Goal: Task Accomplishment & Management: Complete application form

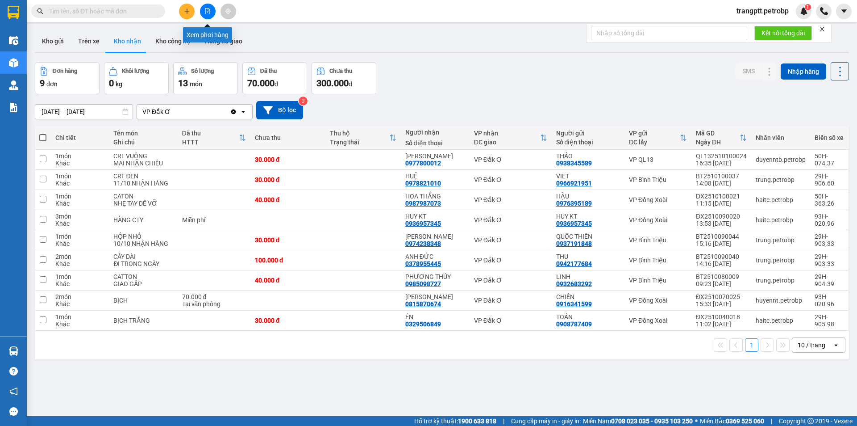
click at [211, 8] on button at bounding box center [208, 12] width 16 height 16
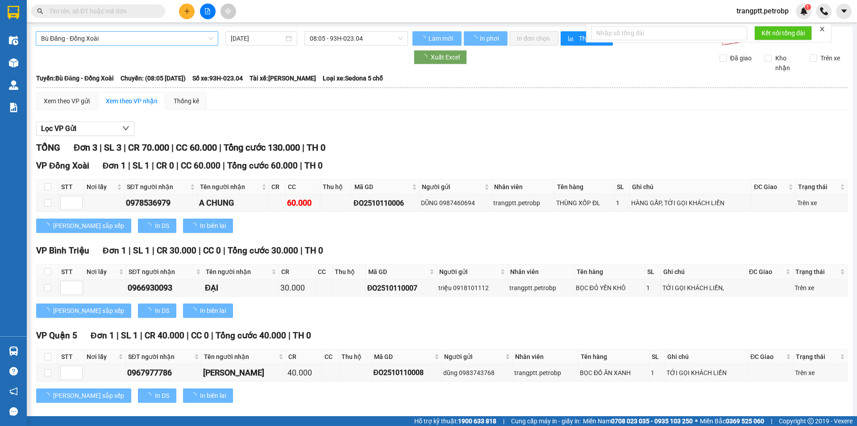
click at [159, 35] on span "Bù Đăng - Đồng Xoài" at bounding box center [127, 38] width 172 height 13
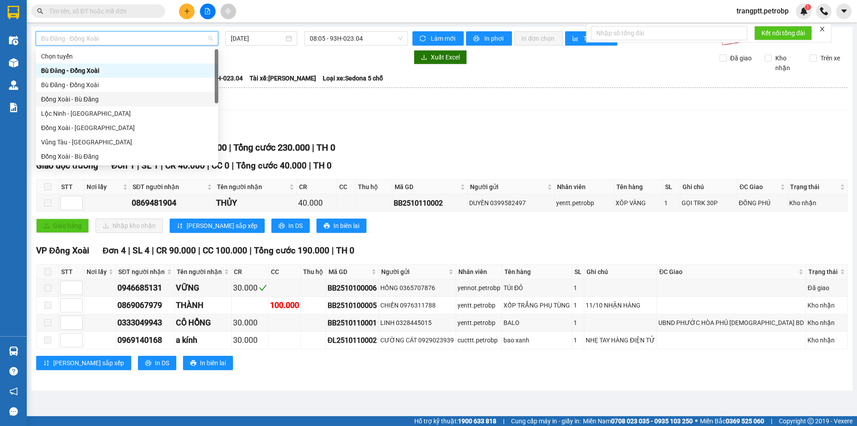
scroll to position [186, 0]
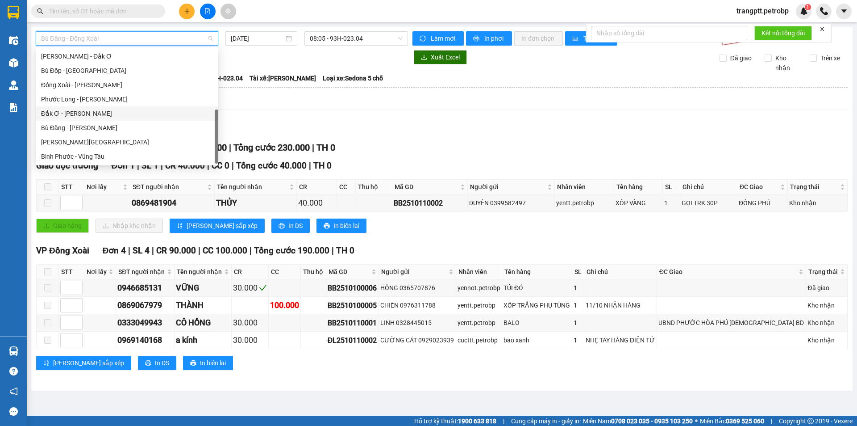
click at [90, 113] on div "Đắk Ơ - Hồ Chí Minh" at bounding box center [127, 114] width 172 height 10
type input "[DATE]"
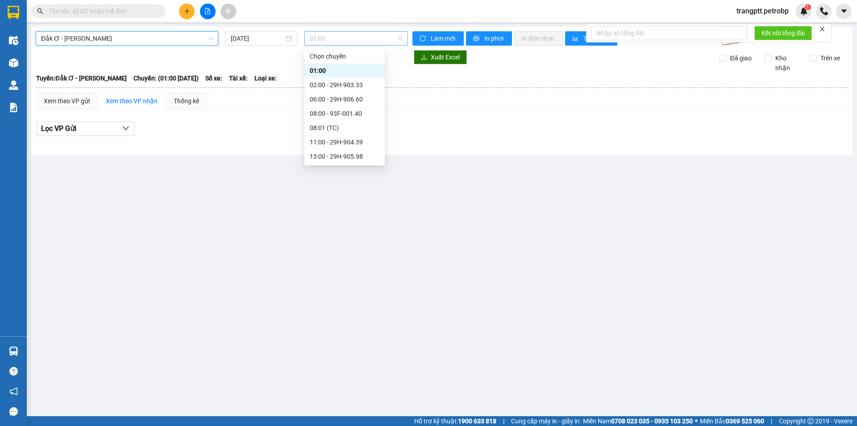
click at [329, 38] on span "01:00" at bounding box center [356, 38] width 93 height 13
click at [334, 113] on div "08:00 - 93F-001.40" at bounding box center [345, 114] width 70 height 10
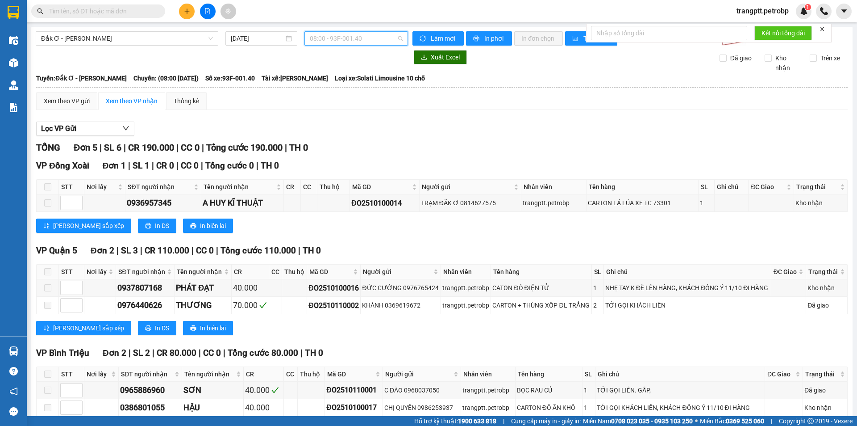
click at [352, 39] on span "08:00 - 93F-001.40" at bounding box center [356, 38] width 93 height 13
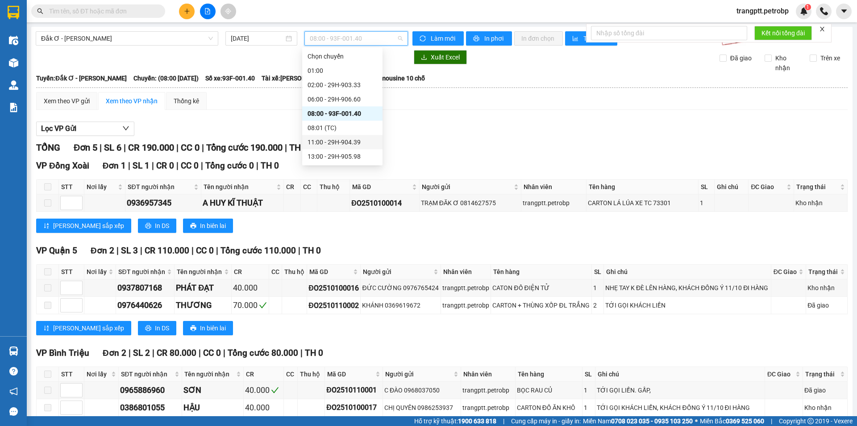
click at [337, 141] on div "11:00 - 29H-904.39" at bounding box center [343, 142] width 70 height 10
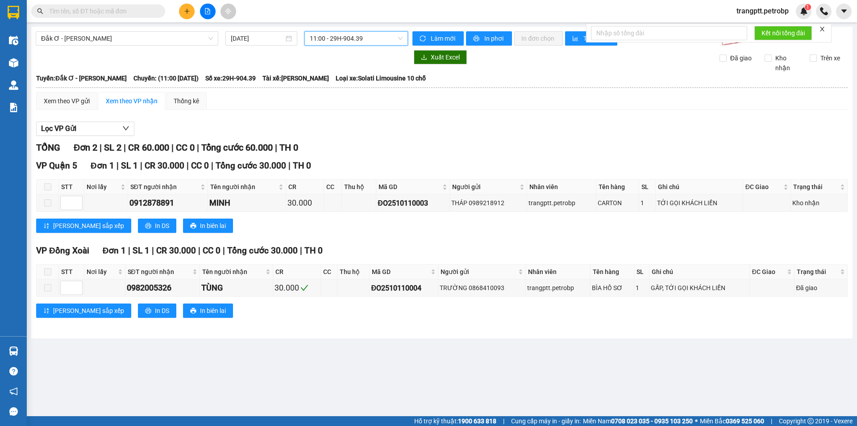
click at [345, 39] on span "11:00 - 29H-904.39" at bounding box center [356, 38] width 93 height 13
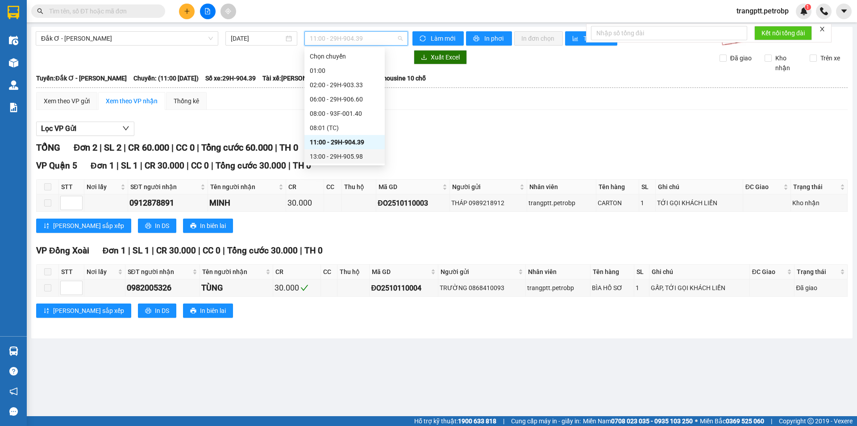
click at [342, 158] on div "13:00 - 29H-905.98" at bounding box center [345, 156] width 70 height 10
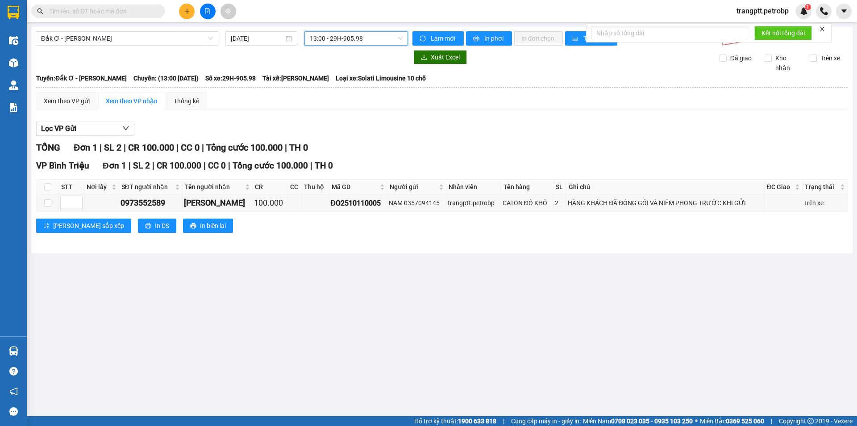
click at [325, 34] on span "13:00 - 29H-905.98" at bounding box center [356, 38] width 93 height 13
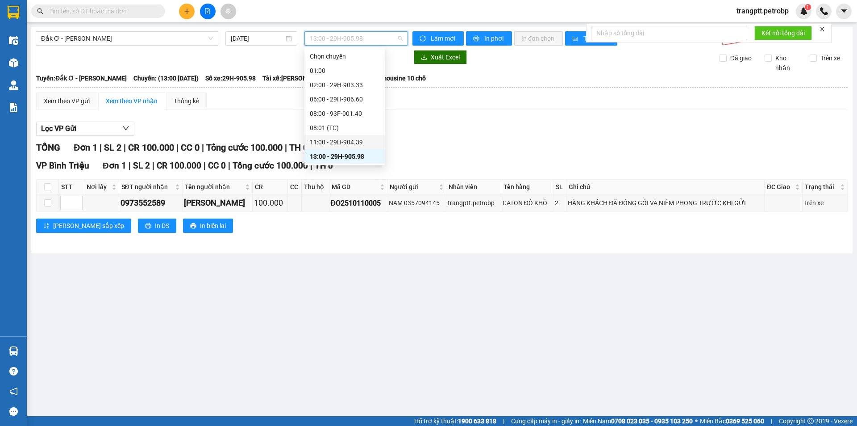
scroll to position [57, 0]
click at [345, 127] on div "15:00 - 29H-903.33" at bounding box center [345, 128] width 70 height 10
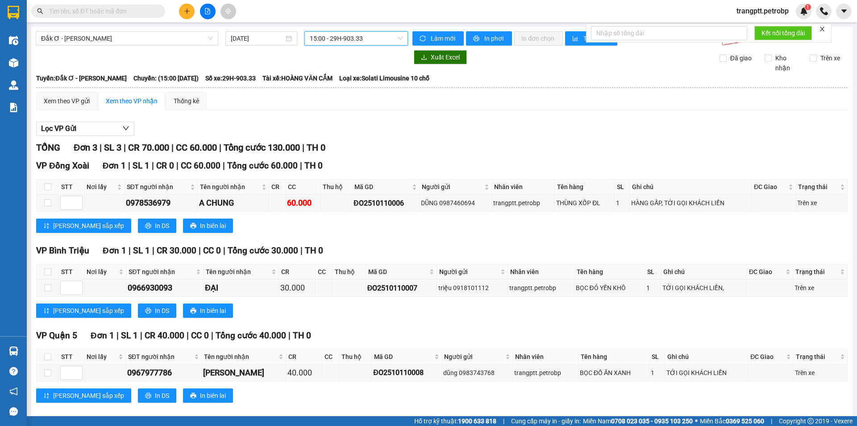
scroll to position [12, 0]
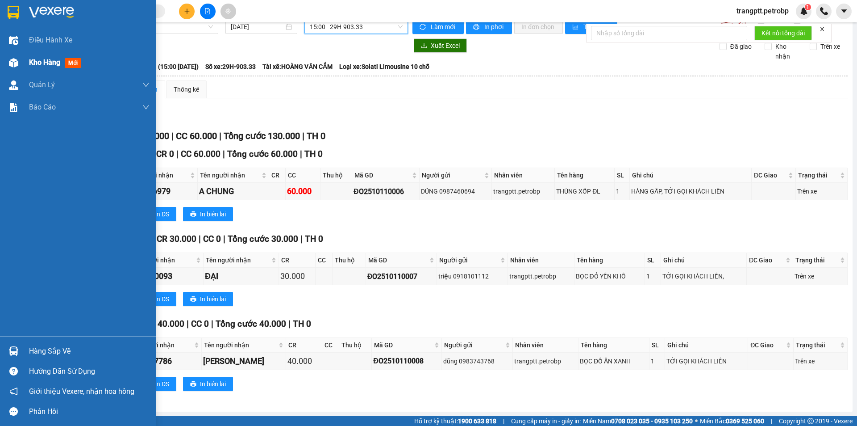
drag, startPoint x: 16, startPoint y: 61, endPoint x: 143, endPoint y: 418, distance: 379.2
click at [16, 60] on img at bounding box center [13, 62] width 9 height 9
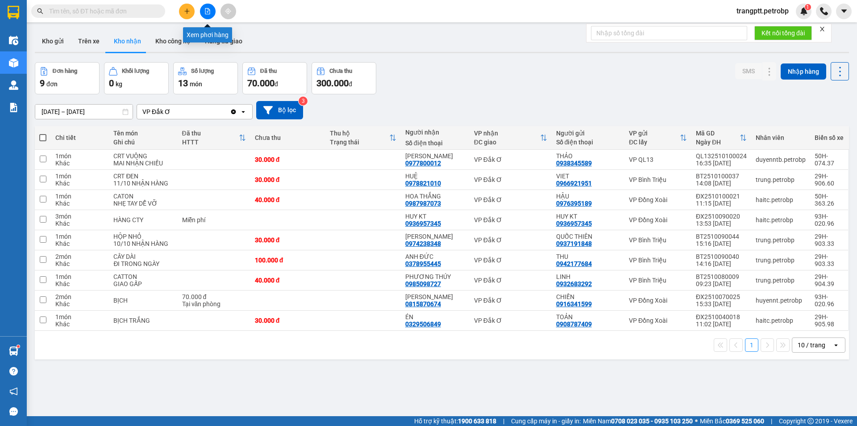
click at [210, 10] on icon "file-add" at bounding box center [207, 11] width 5 height 6
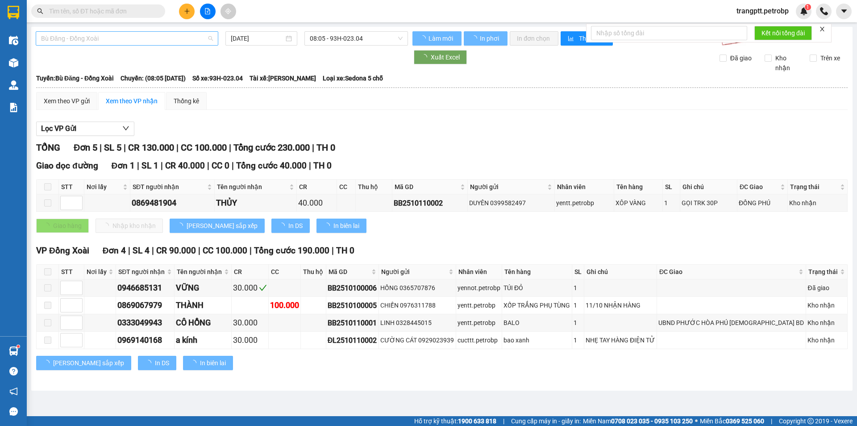
click at [141, 37] on span "Bù Đăng - Đồng Xoài" at bounding box center [127, 38] width 172 height 13
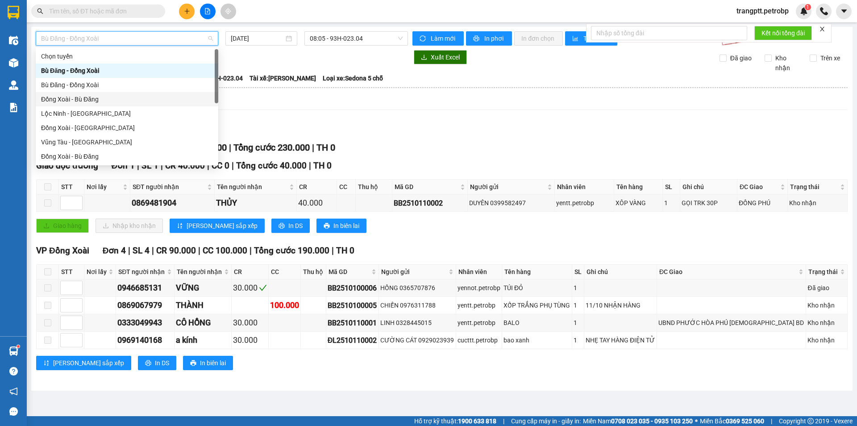
scroll to position [186, 0]
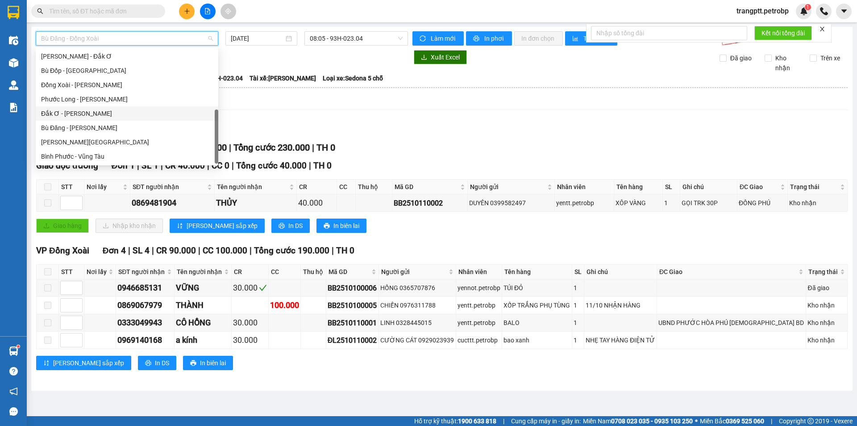
click at [83, 117] on div "Đắk Ơ - Hồ Chí Minh" at bounding box center [127, 114] width 172 height 10
type input "[DATE]"
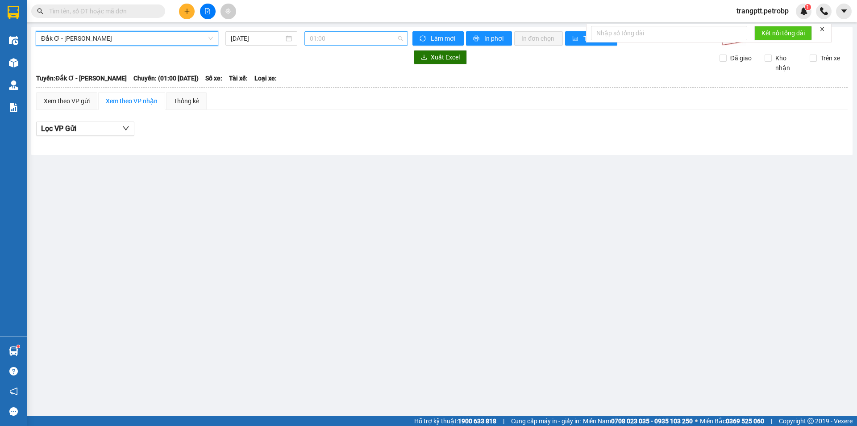
click at [340, 39] on span "01:00" at bounding box center [356, 38] width 93 height 13
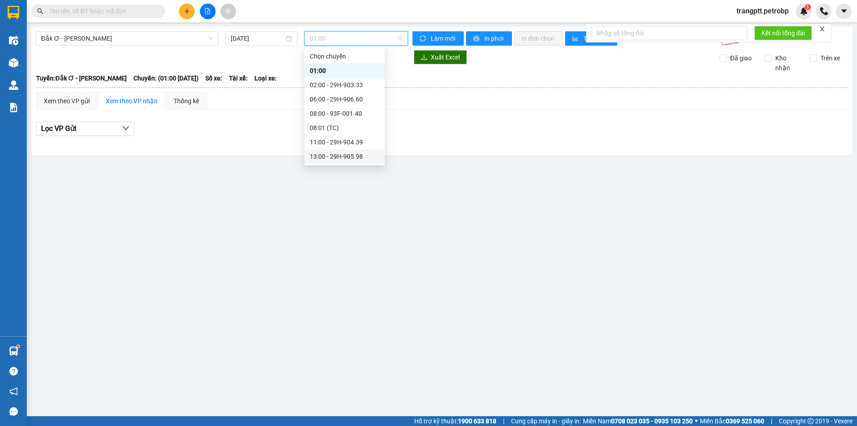
scroll to position [57, 0]
click at [341, 125] on div "15:00 - 29H-903.33" at bounding box center [345, 128] width 70 height 10
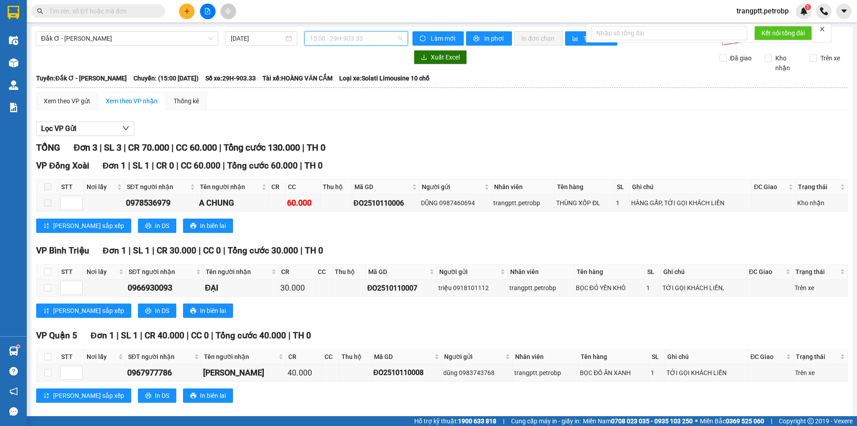
click at [342, 39] on span "15:00 - 29H-903.33" at bounding box center [356, 38] width 93 height 13
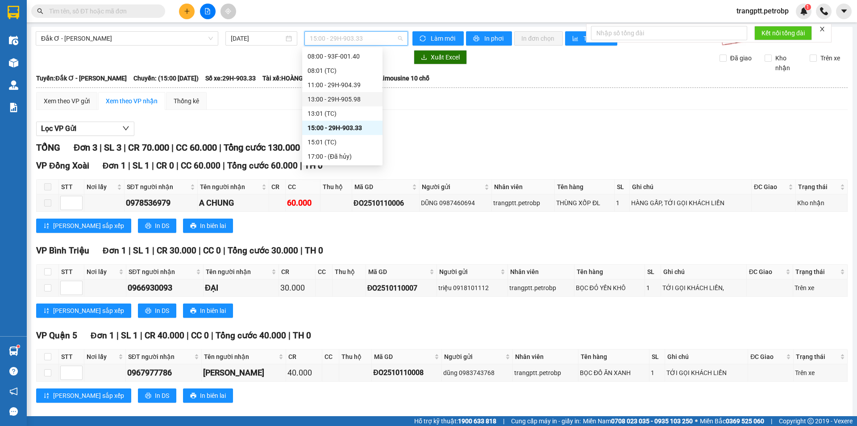
click at [330, 96] on div "13:00 - 29H-905.98" at bounding box center [343, 99] width 70 height 10
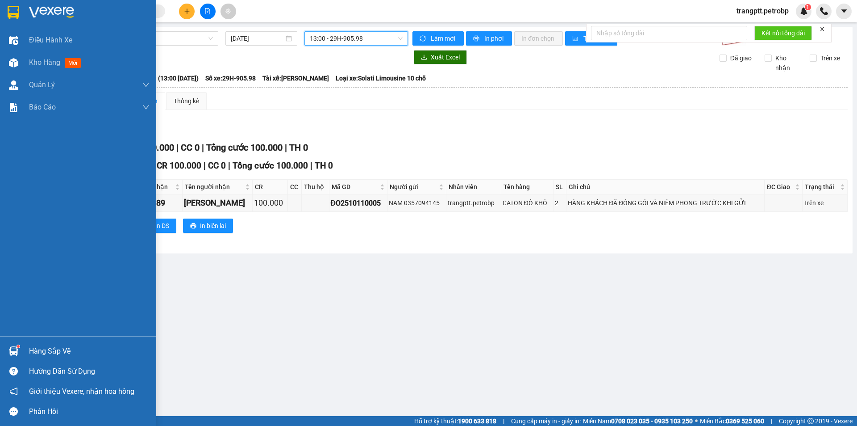
click at [31, 62] on main "Đắk Ơ - Hồ Chí Minh 11/10/2025 13:00 13:00 - 29H-905.98 Làm mới In phơi In đơn …" at bounding box center [428, 208] width 857 height 416
click at [29, 64] on span "Kho hàng" at bounding box center [44, 62] width 31 height 8
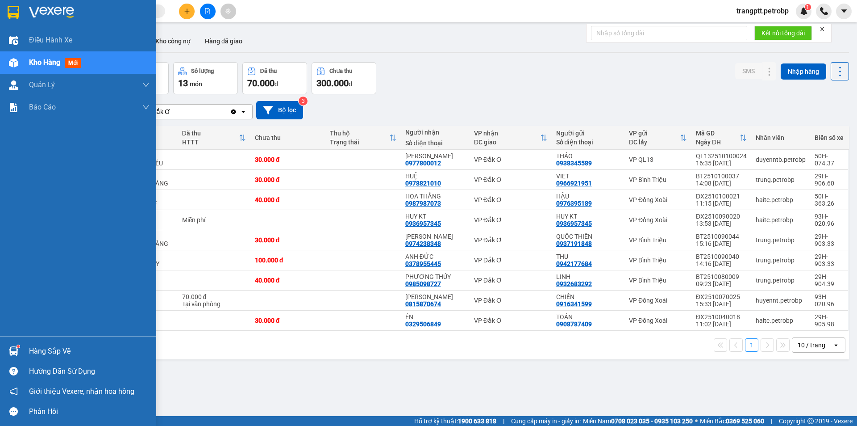
click at [56, 346] on div "Hàng sắp về" at bounding box center [89, 350] width 121 height 13
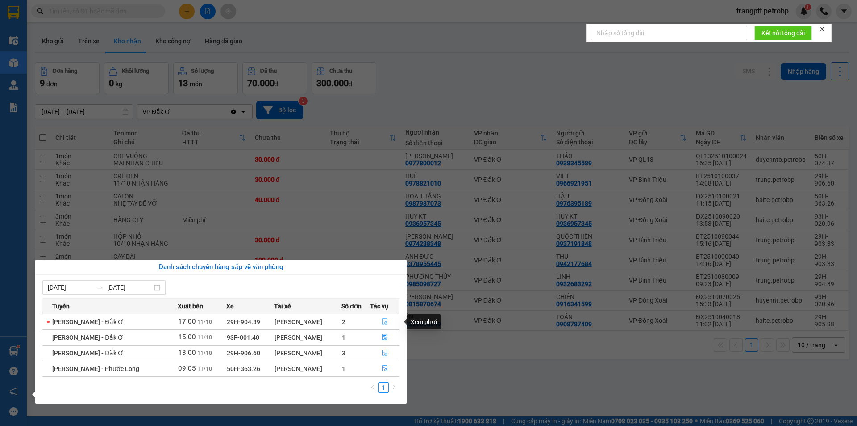
click at [385, 322] on icon "file-done" at bounding box center [385, 321] width 6 height 6
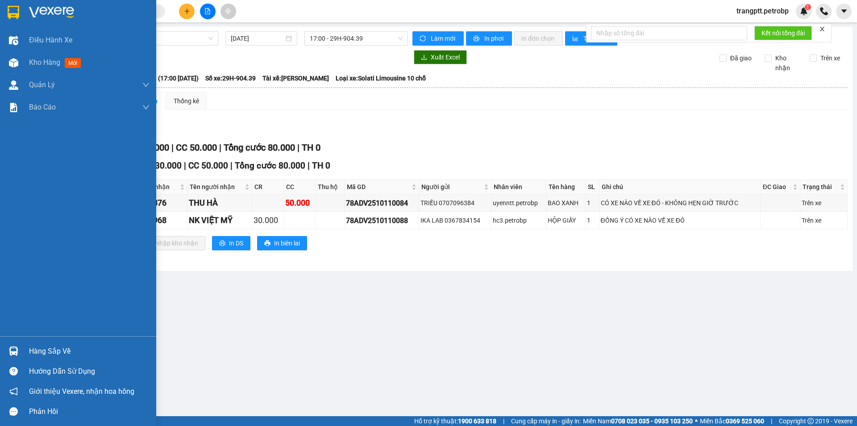
click at [55, 351] on div "Hàng sắp về" at bounding box center [89, 350] width 121 height 13
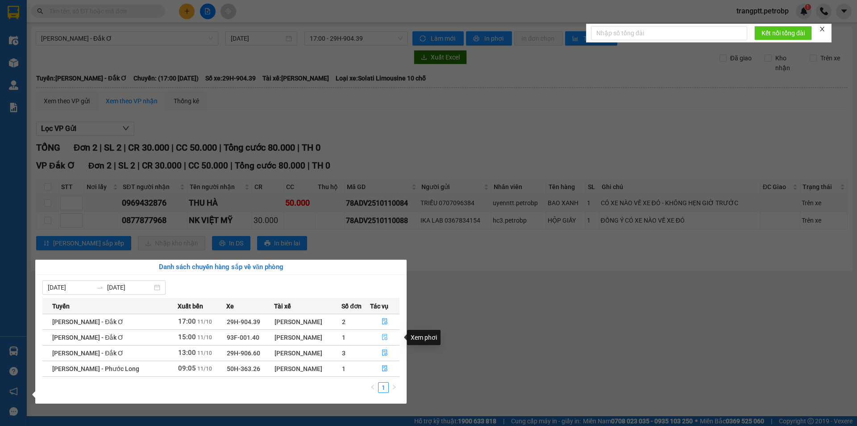
click at [388, 336] on icon "file-done" at bounding box center [385, 337] width 6 height 6
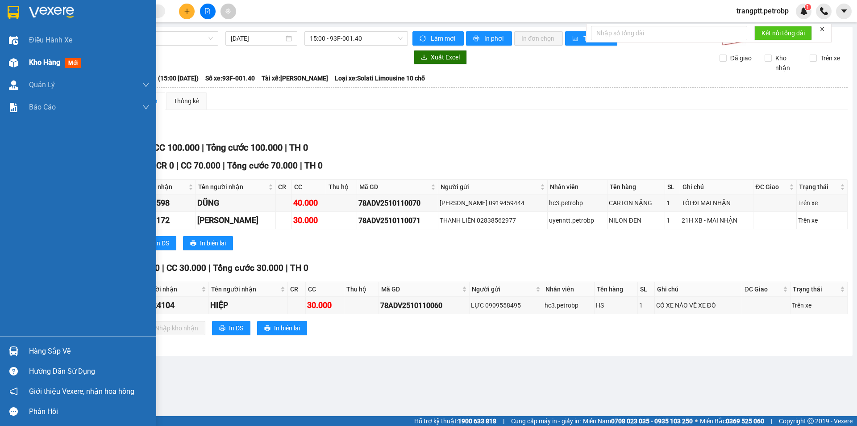
click at [44, 65] on span "Kho hàng" at bounding box center [44, 62] width 31 height 8
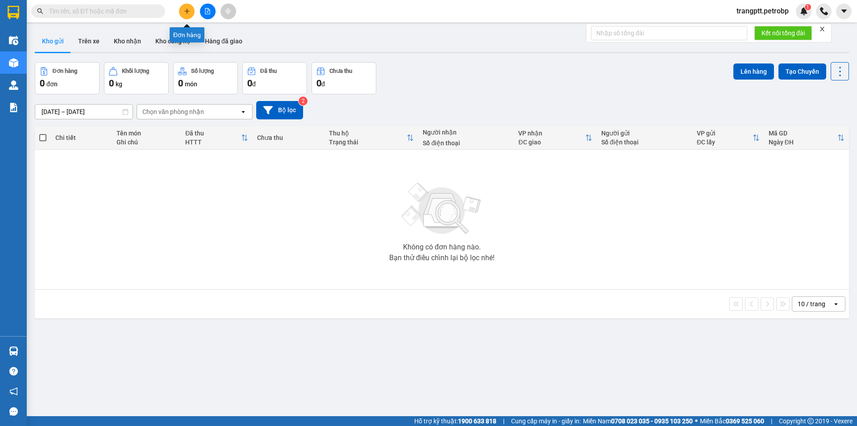
click at [187, 8] on icon "plus" at bounding box center [187, 11] width 6 height 6
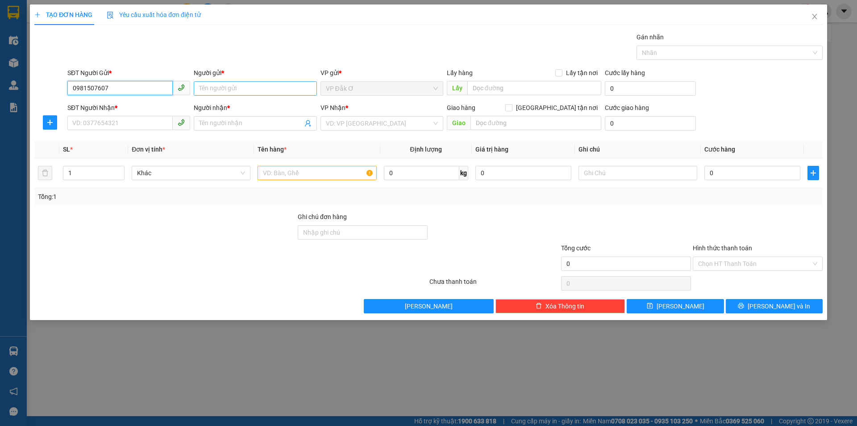
type input "0981507607"
drag, startPoint x: 247, startPoint y: 88, endPoint x: 857, endPoint y: 239, distance: 628.9
click at [249, 88] on input "Người gửi *" at bounding box center [255, 88] width 123 height 14
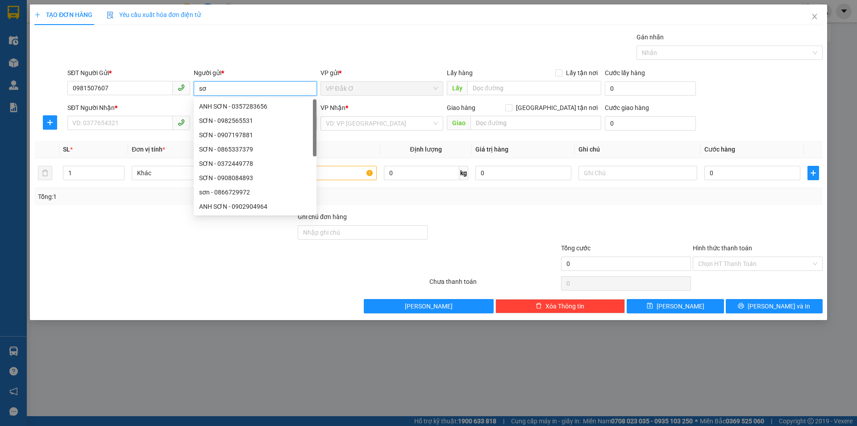
type input "s"
type input "SƠN"
drag, startPoint x: 115, startPoint y: 124, endPoint x: 0, endPoint y: 261, distance: 179.1
click at [115, 124] on input "SĐT Người Nhận *" at bounding box center [119, 123] width 105 height 14
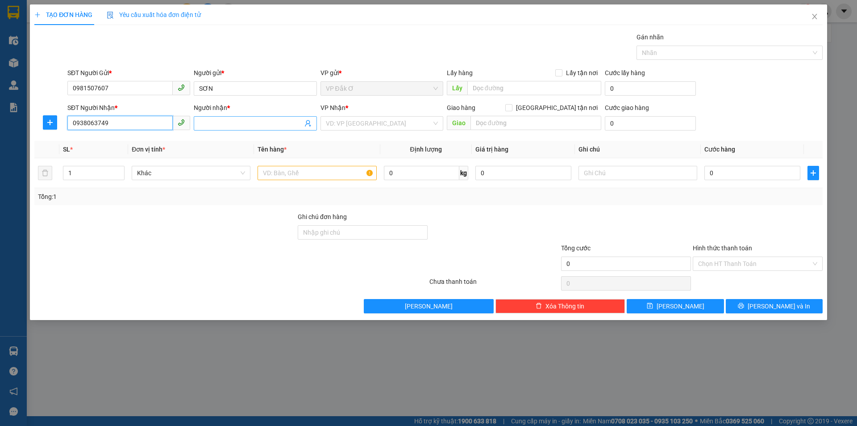
type input "0938063749"
click at [247, 121] on input "Người nhận *" at bounding box center [250, 123] width 103 height 10
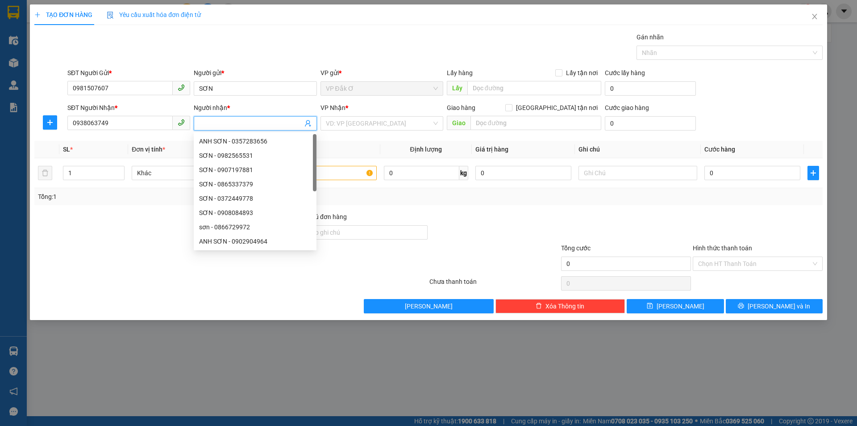
type input "D"
type input "ĐẶNG"
click at [378, 120] on input "search" at bounding box center [379, 123] width 106 height 13
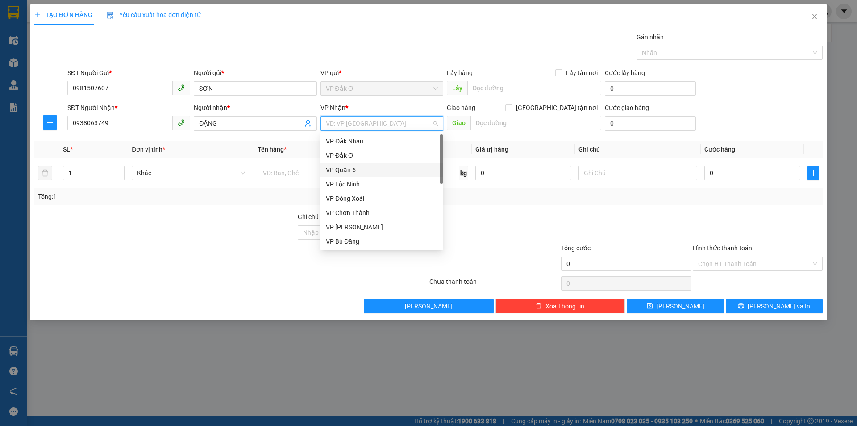
click at [334, 168] on div "VP Quận 5" at bounding box center [382, 170] width 112 height 10
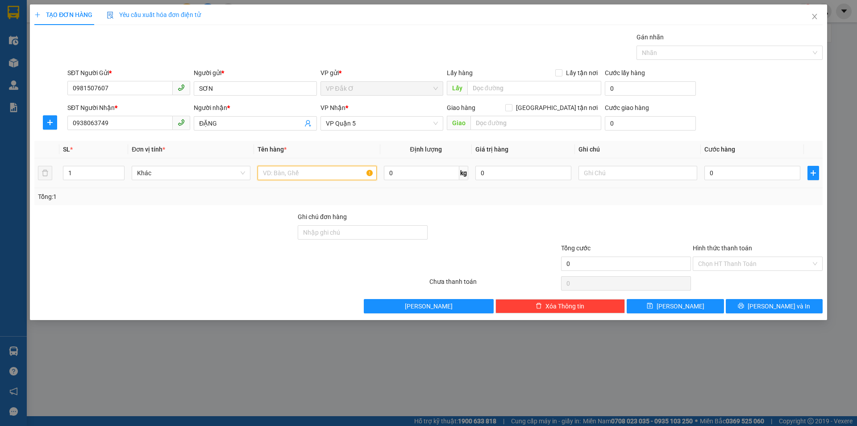
click at [303, 175] on input "text" at bounding box center [317, 173] width 119 height 14
type input "CARTON ĐIỆN TỬ QUẤN BỌC TRẮNG"
drag, startPoint x: 602, startPoint y: 171, endPoint x: 806, endPoint y: 198, distance: 204.9
click at [602, 171] on input "text" at bounding box center [638, 173] width 119 height 14
type input "NHẸ TAY, TỚI GỌI KHÁCH LIỀN"
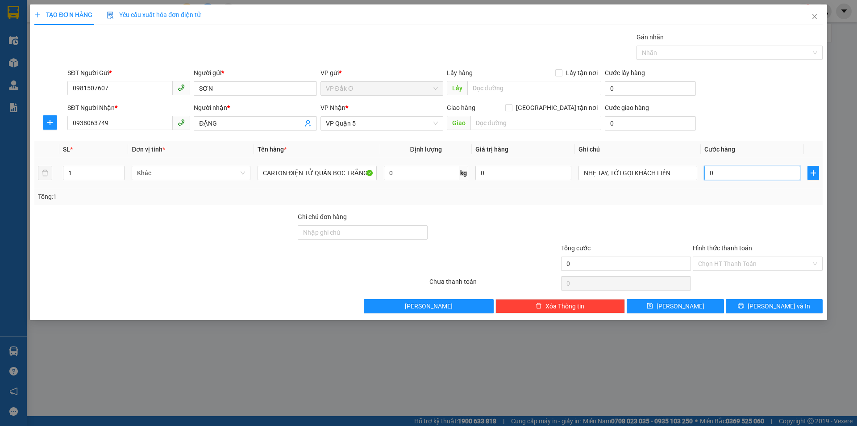
click at [720, 173] on input "0" at bounding box center [753, 173] width 96 height 14
type input "3"
type input "30"
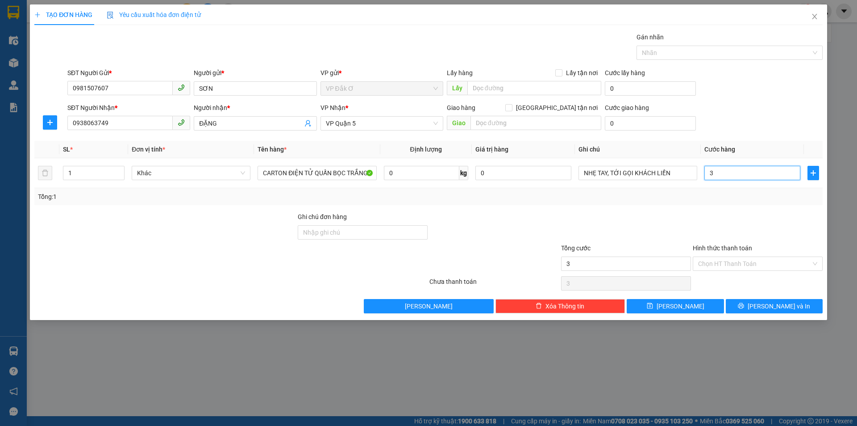
type input "30"
type input "300"
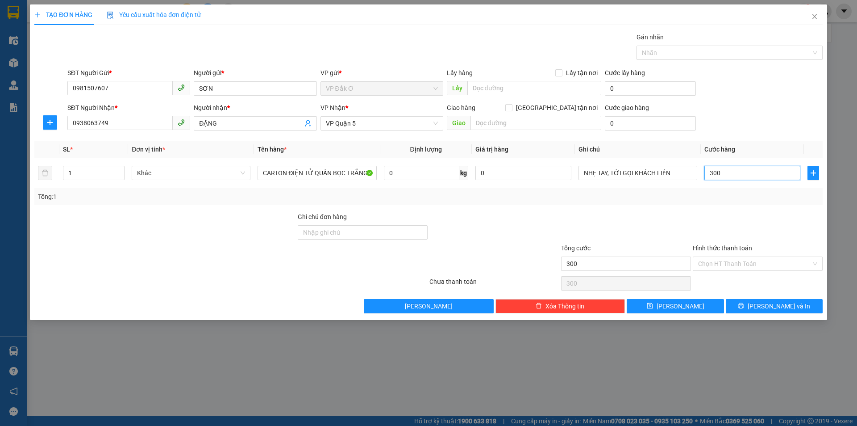
type input "3.000"
type input "30.000"
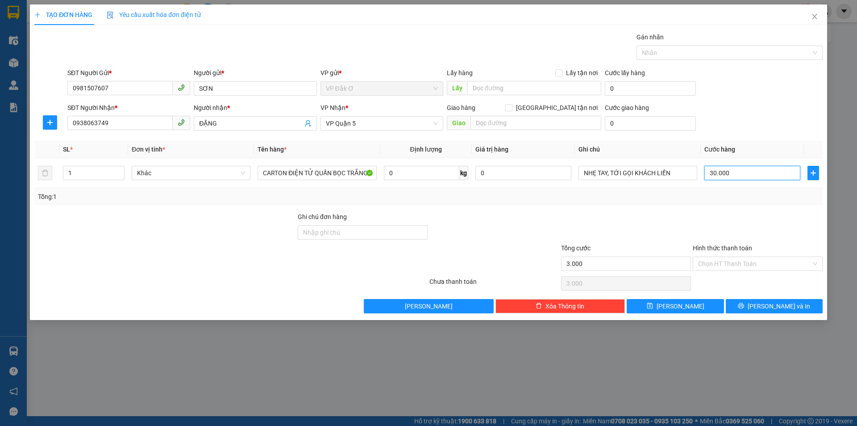
type input "30.000"
click at [714, 262] on input "Hình thức thanh toán" at bounding box center [754, 263] width 113 height 13
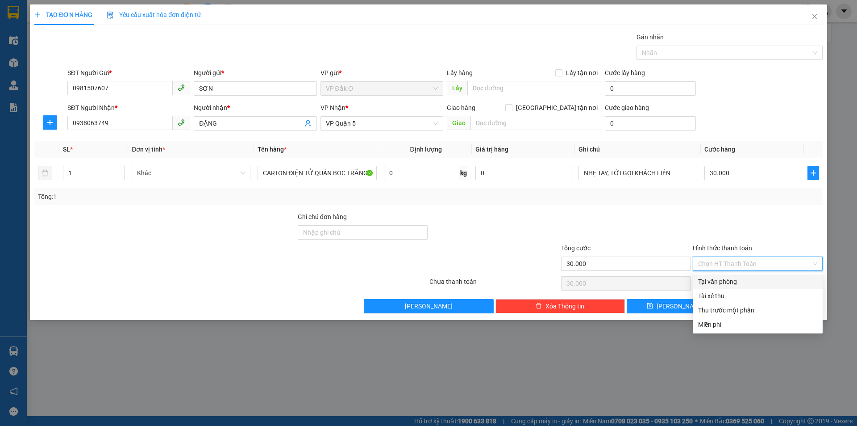
click at [711, 279] on div "Tại văn phòng" at bounding box center [757, 281] width 119 height 10
type input "0"
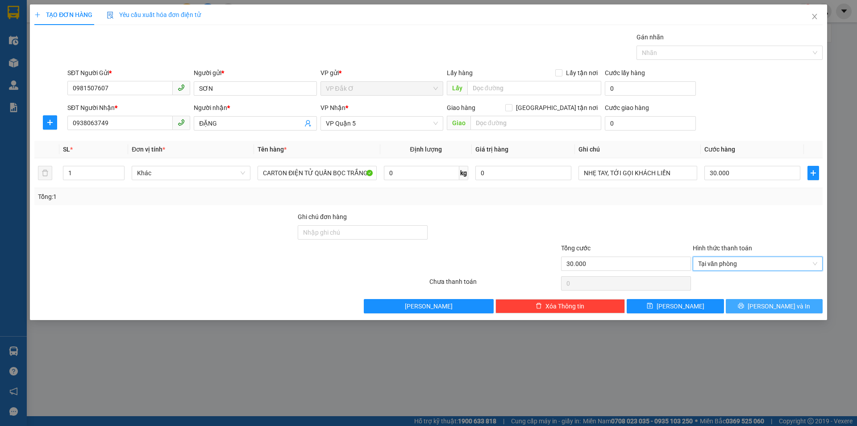
click at [744, 309] on icon "printer" at bounding box center [741, 305] width 6 height 6
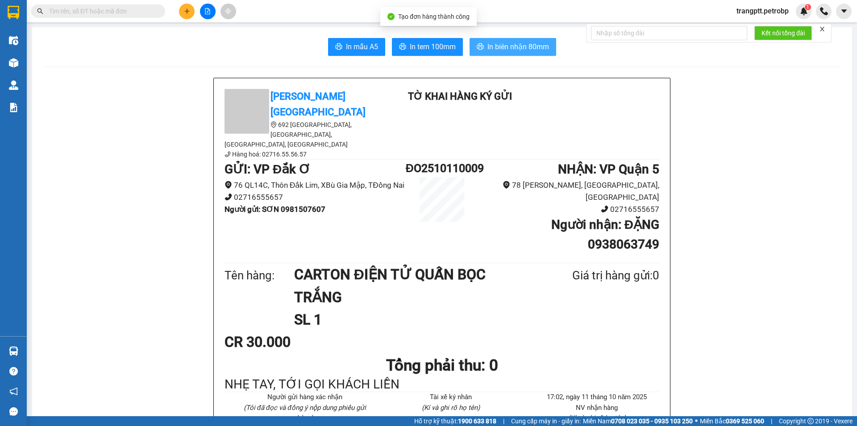
click at [503, 46] on span "In biên nhận 80mm" at bounding box center [519, 46] width 62 height 11
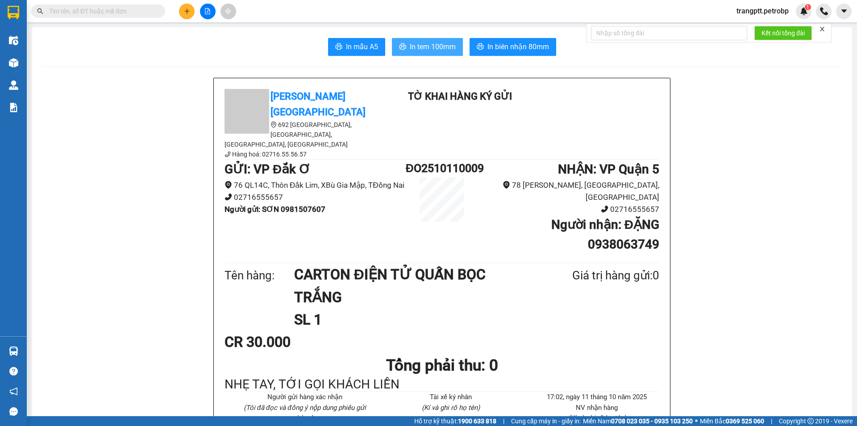
click at [418, 51] on span "In tem 100mm" at bounding box center [433, 46] width 46 height 11
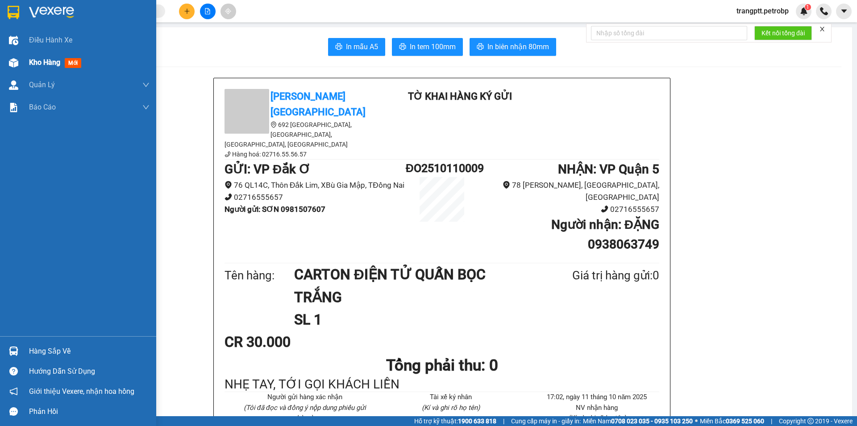
click at [38, 61] on span "Kho hàng" at bounding box center [44, 62] width 31 height 8
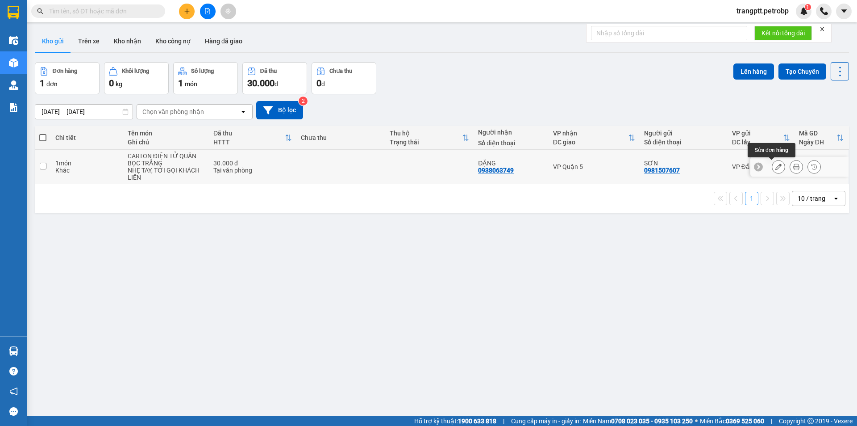
click at [776, 166] on icon at bounding box center [779, 166] width 6 height 6
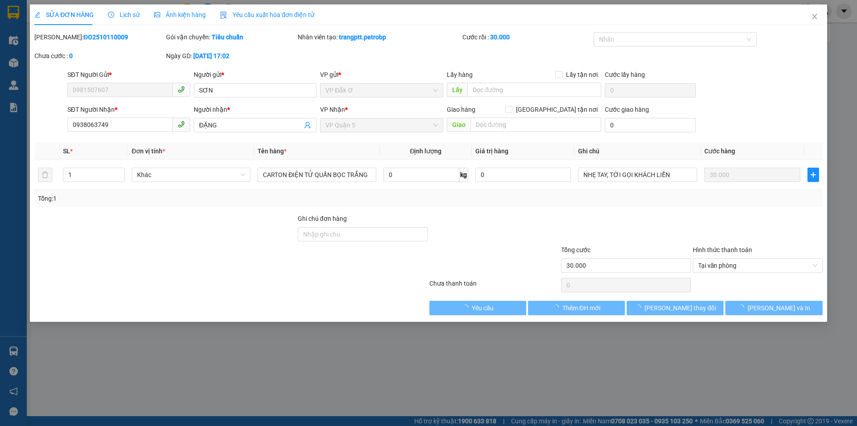
type input "0981507607"
type input "0938063749"
type input "30.000"
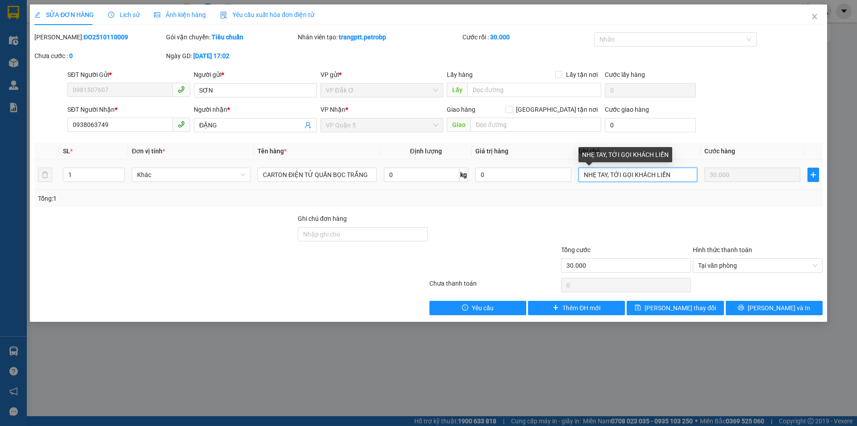
drag, startPoint x: 673, startPoint y: 175, endPoint x: 731, endPoint y: 180, distance: 58.3
click at [675, 175] on input "NHẸ TAY, TỚI GỌI KHÁCH LIỀN" at bounding box center [638, 174] width 119 height 14
type input "NHẸ TAY, TỚI GỌI KHÁCH LIỀN, KHÁCH ĐỒNG Ý 12/10 ĐI HÀNG"
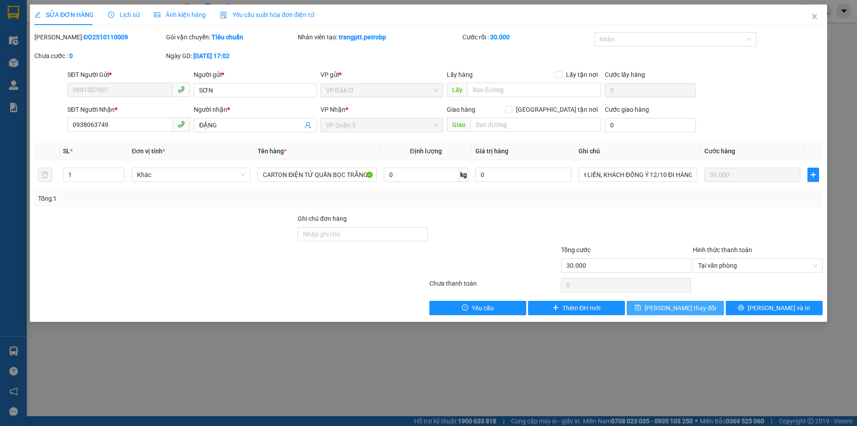
click at [681, 307] on span "[PERSON_NAME] thay đổi" at bounding box center [680, 308] width 71 height 10
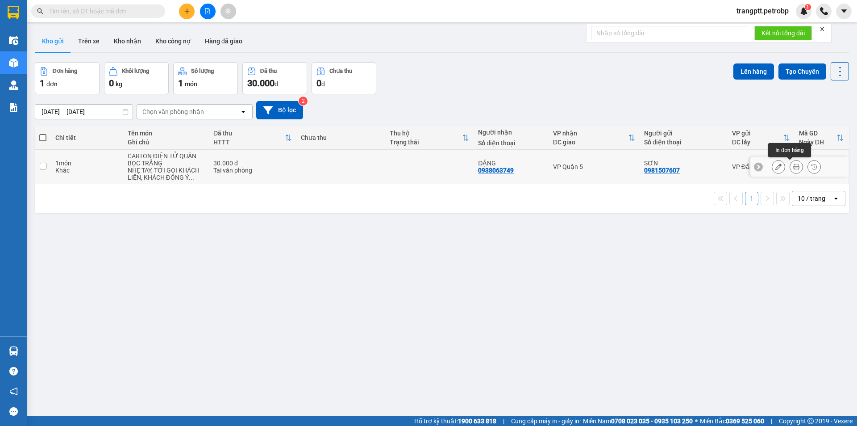
click at [794, 166] on icon at bounding box center [797, 166] width 6 height 6
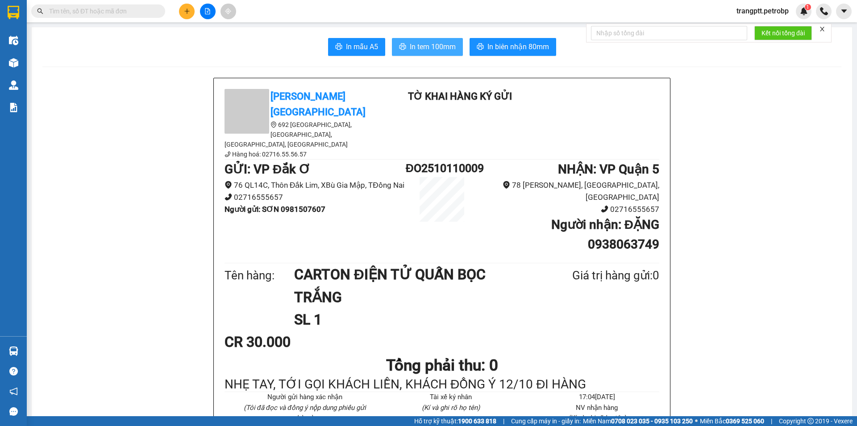
click at [420, 43] on span "In tem 100mm" at bounding box center [433, 46] width 46 height 11
